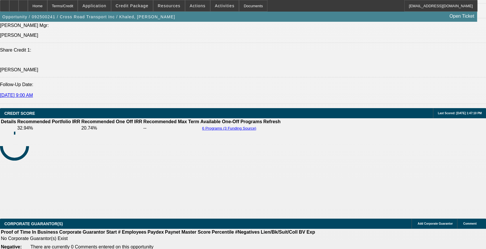
select select "0"
select select "0.1"
select select "0"
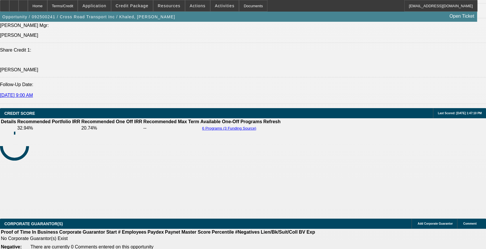
select select "0"
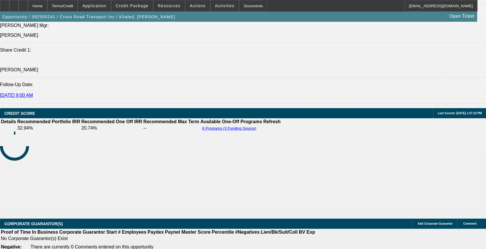
select select "0"
select select "0.1"
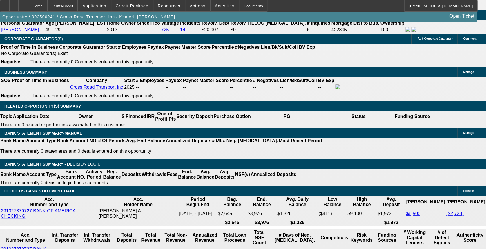
select select "1"
select select "4"
select select "1"
select select "2"
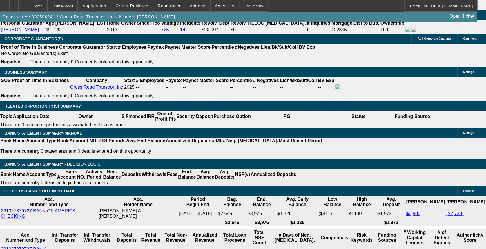
select select "5"
select select "1"
select select "2"
select select "5"
select select "1"
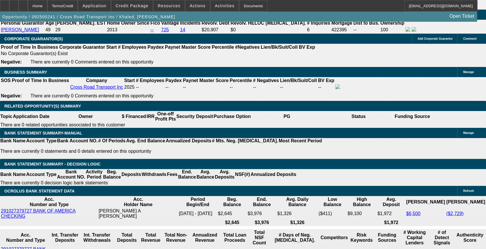
select select "3"
select select "4"
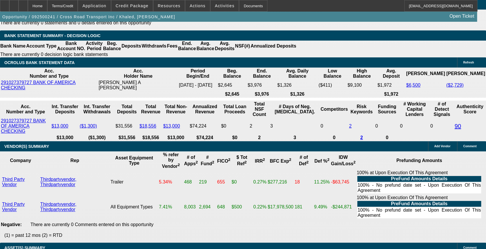
scroll to position [1068, 0]
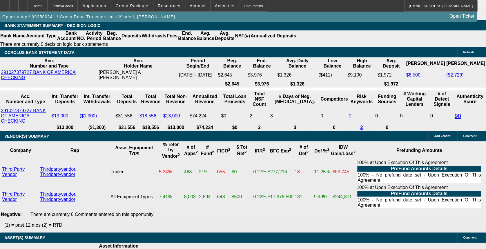
drag, startPoint x: 183, startPoint y: 156, endPoint x: 189, endPoint y: 152, distance: 7.3
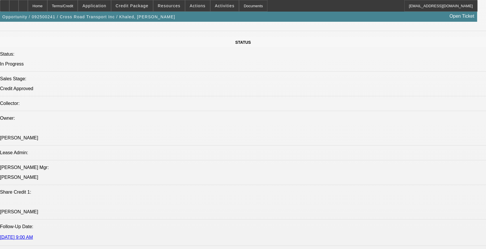
scroll to position [487, 0]
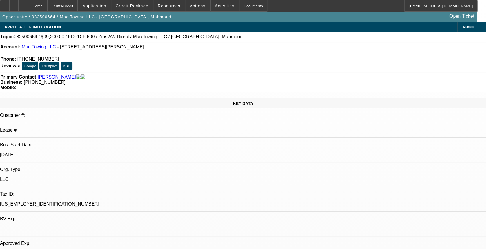
select select "0"
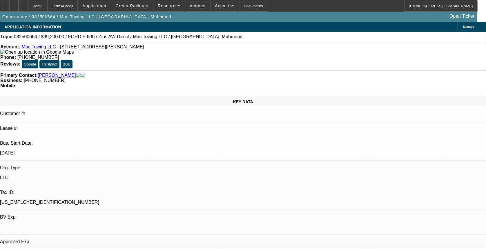
select select "2"
select select "0"
select select "0.2"
select select "2"
select select "0"
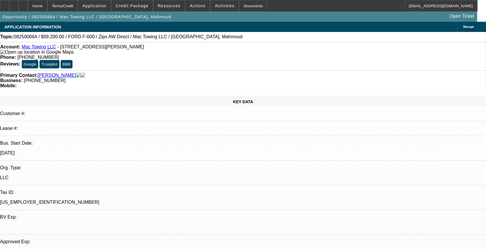
select select "0.2"
select select "2"
select select "0"
select select "0.2"
select select "2"
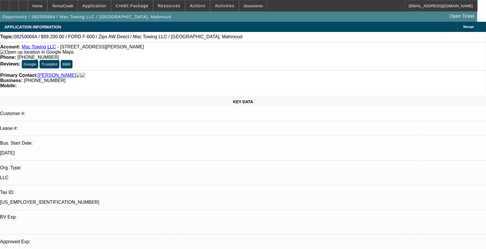
select select "0"
select select "1"
select select "2"
select select "6"
select select "1"
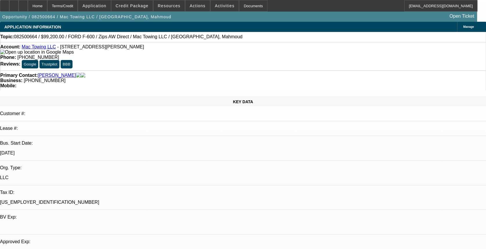
select select "2"
select select "6"
select select "1"
select select "2"
select select "6"
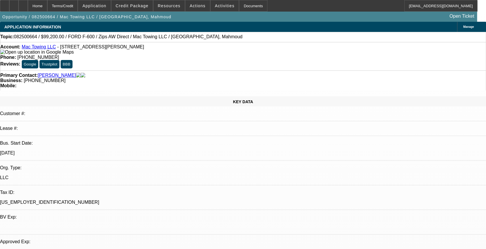
select select "1"
select select "2"
select select "6"
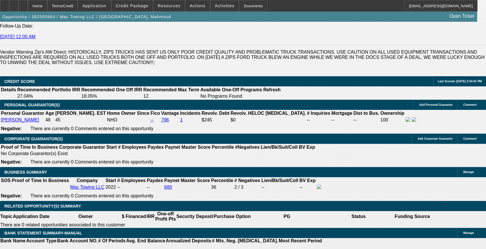
scroll to position [929, 0]
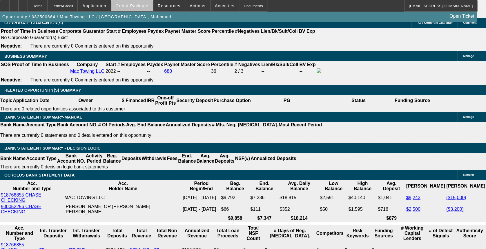
click at [143, 8] on span at bounding box center [131, 6] width 41 height 14
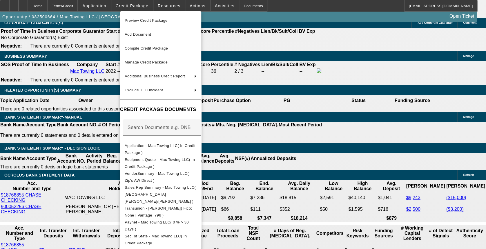
click at [103, 93] on div at bounding box center [243, 124] width 486 height 249
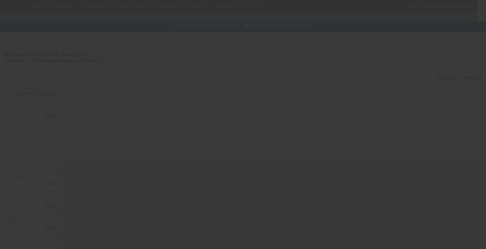
type input "$45,000.00"
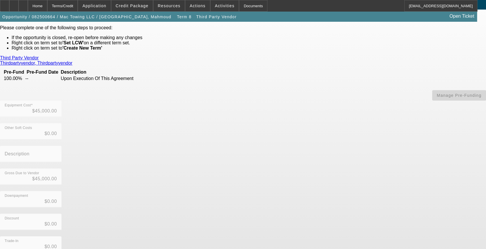
scroll to position [59, 0]
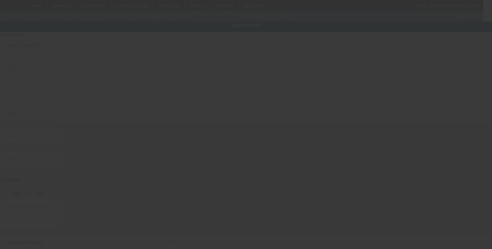
type input "1FDUF5HT5KDA05469"
type input "Ford"
type input "F550"
radio input "true"
type textarea "Rollback"
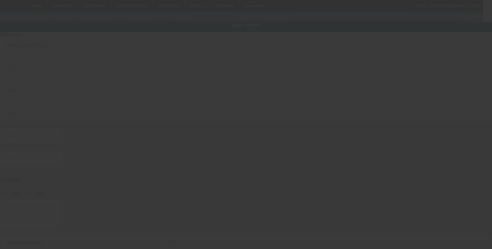
type input "26309 Pennie St"
type input "Dearborn Heights"
type input "48125"
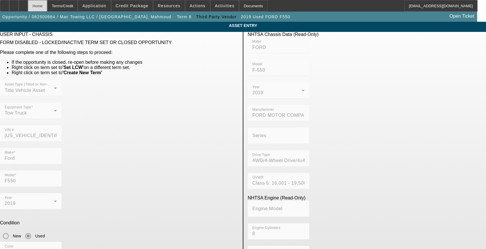
click at [47, 7] on div "Home" at bounding box center [37, 6] width 19 height 12
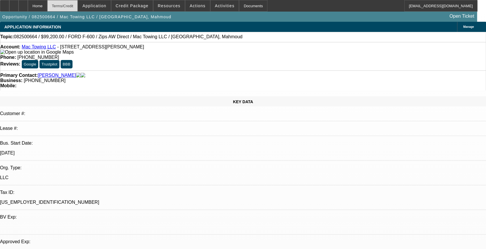
select select "0"
select select "2"
select select "0"
select select "6"
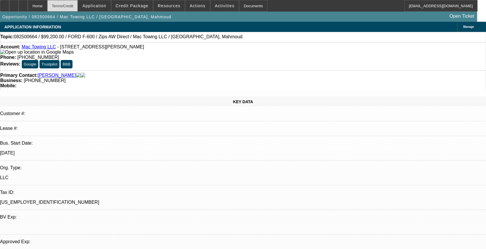
select select "0.2"
select select "2"
select select "0"
select select "6"
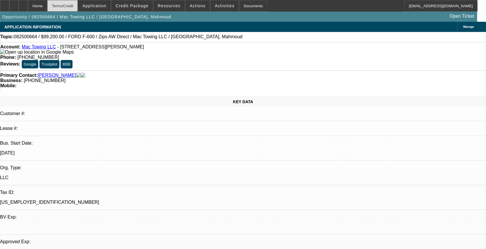
select select "0.2"
select select "2"
select select "0"
select select "6"
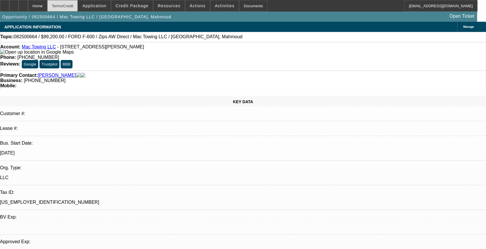
select select "0.2"
select select "2"
select select "0"
select select "6"
